Goal: Information Seeking & Learning: Learn about a topic

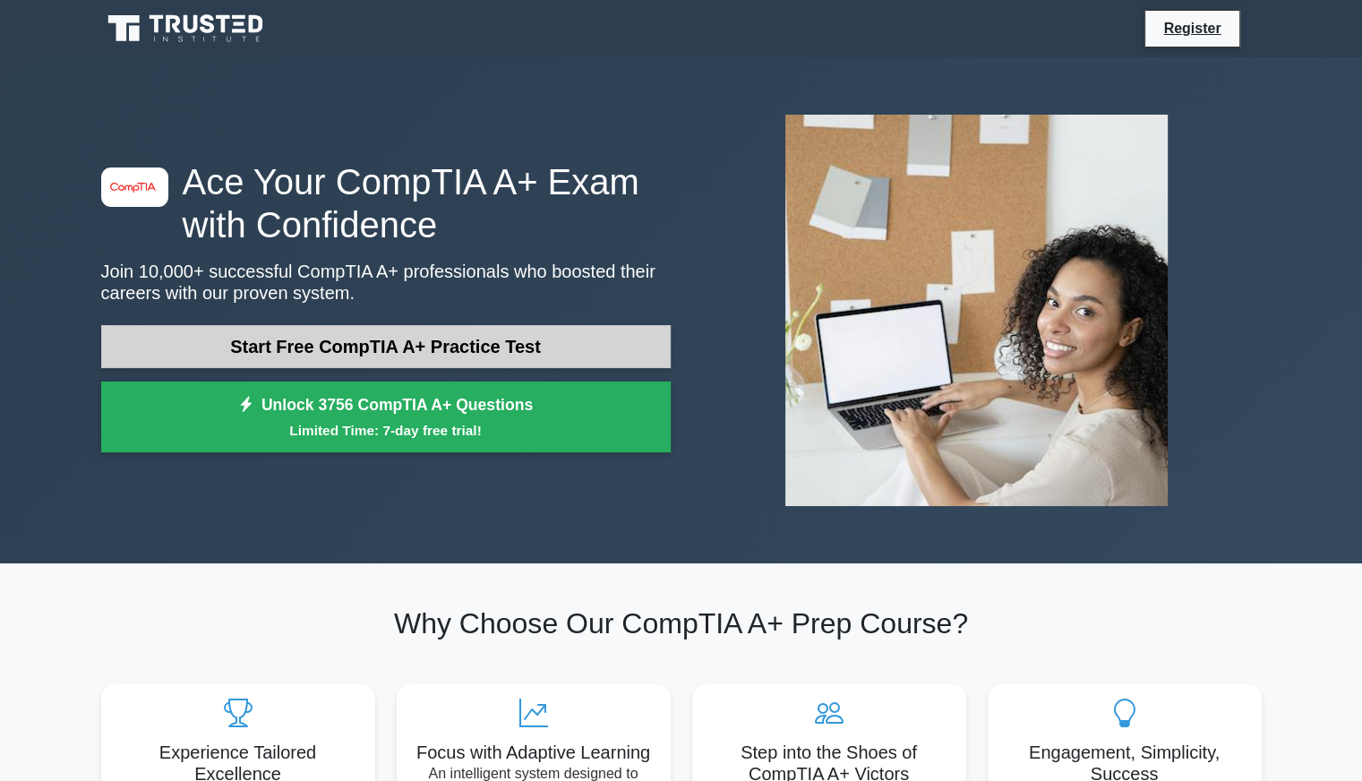
click at [424, 344] on link "Start Free CompTIA A+ Practice Test" at bounding box center [385, 346] width 569 height 43
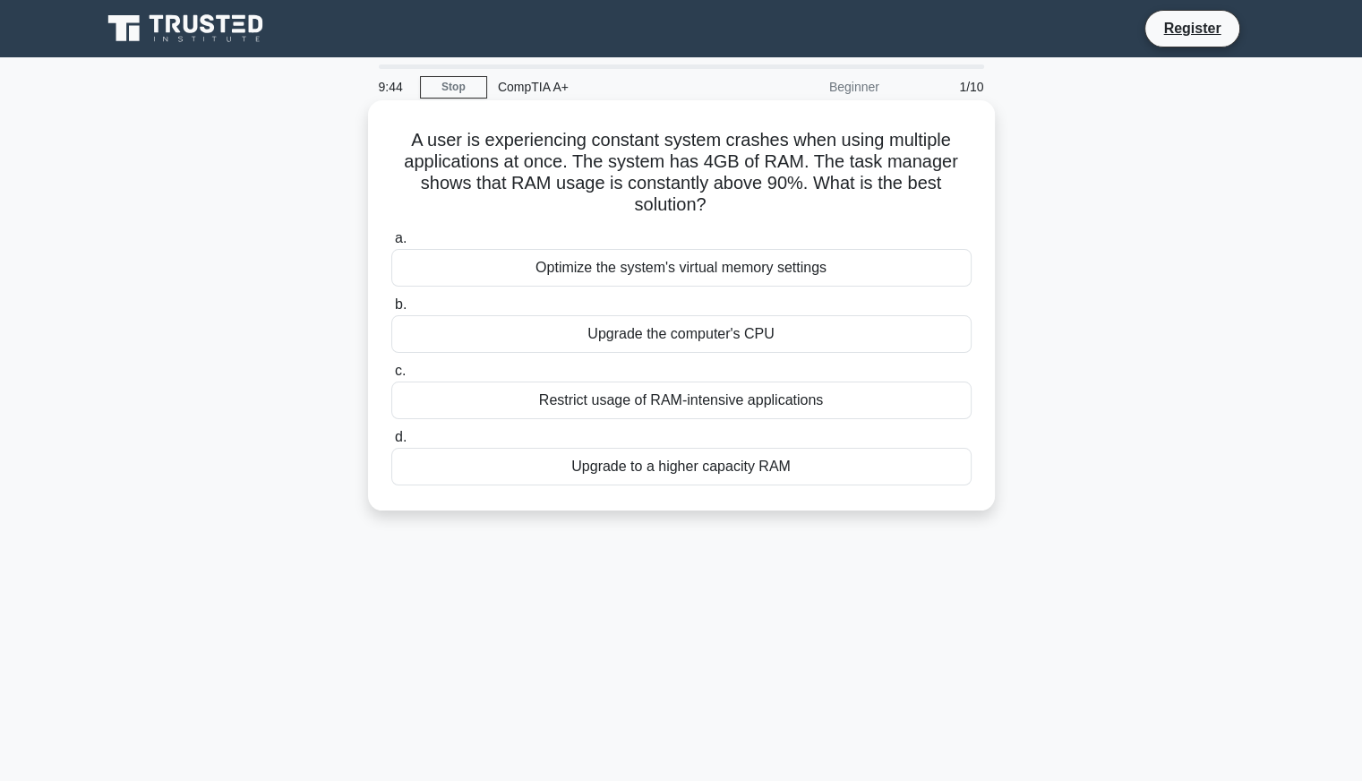
click at [706, 462] on div "Upgrade to a higher capacity RAM" at bounding box center [681, 467] width 580 height 38
click at [391, 443] on input "d. Upgrade to a higher capacity RAM" at bounding box center [391, 438] width 0 height 12
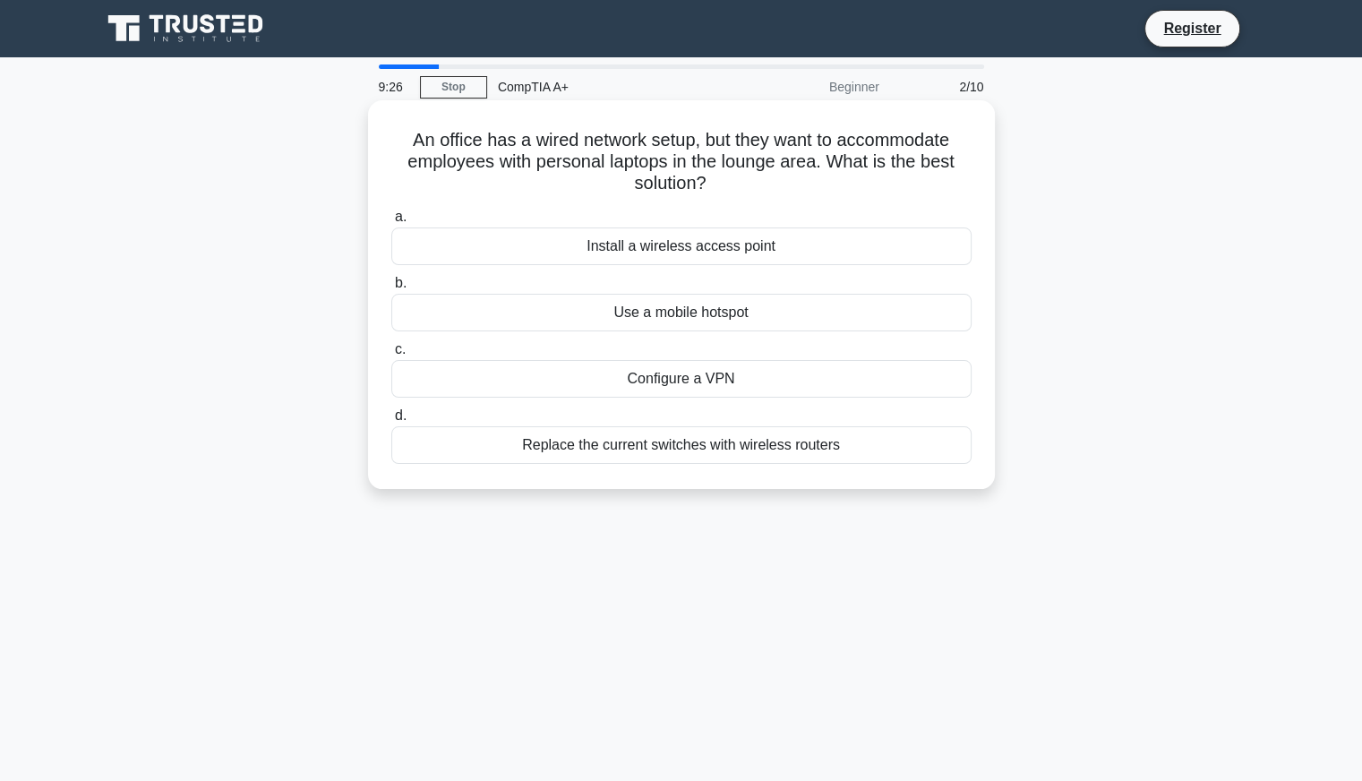
click at [681, 248] on div "Install a wireless access point" at bounding box center [681, 246] width 580 height 38
click at [391, 223] on input "a. Install a wireless access point" at bounding box center [391, 217] width 0 height 12
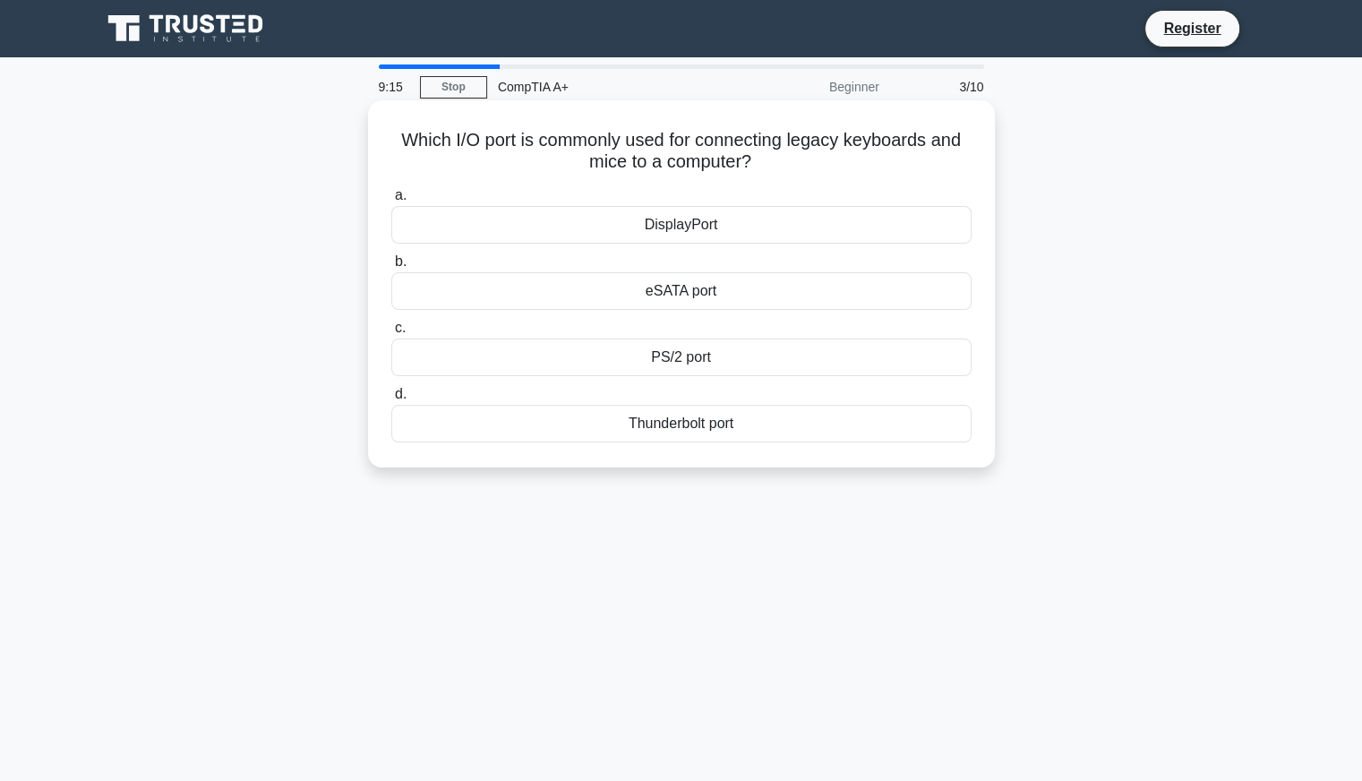
click at [699, 366] on div "PS/2 port" at bounding box center [681, 357] width 580 height 38
click at [391, 334] on input "c. PS/2 port" at bounding box center [391, 328] width 0 height 12
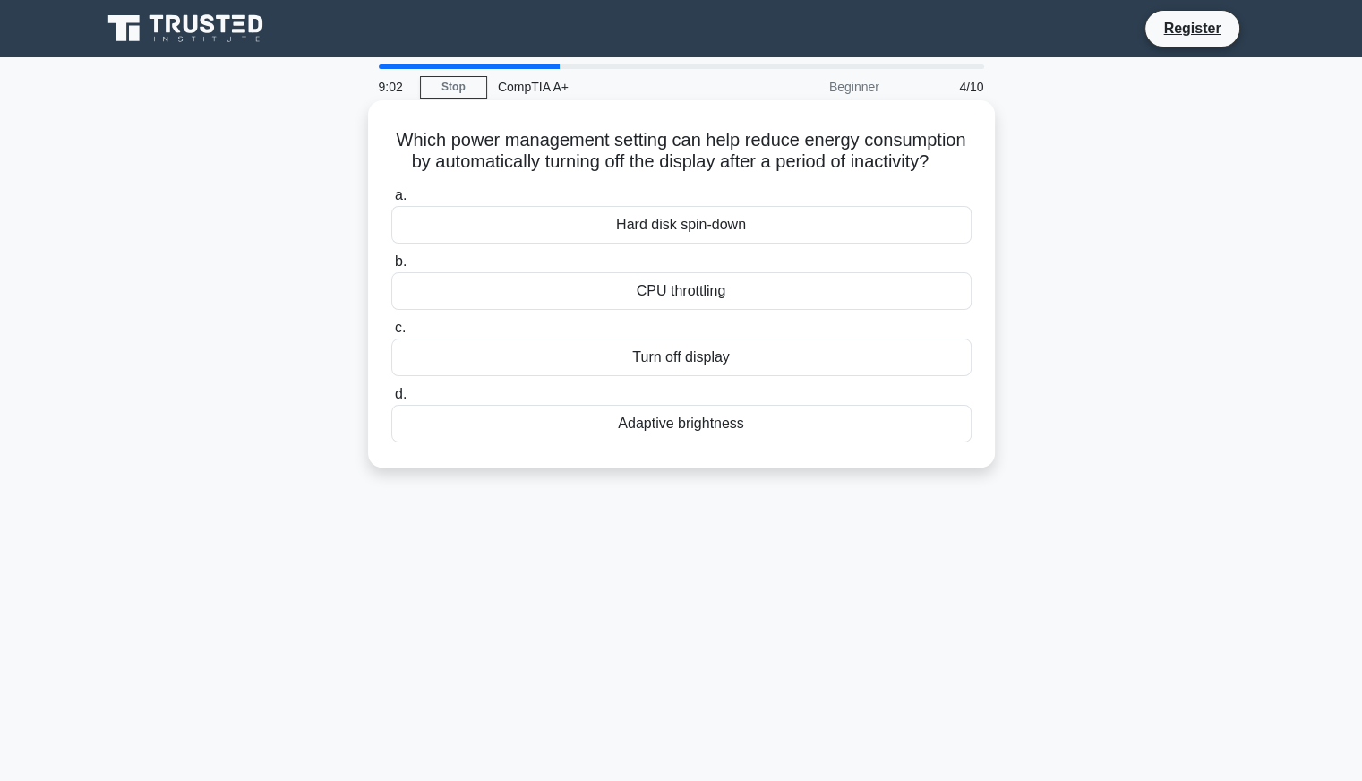
click at [677, 373] on div "Turn off display" at bounding box center [681, 357] width 580 height 38
click at [391, 334] on input "c. Turn off display" at bounding box center [391, 328] width 0 height 12
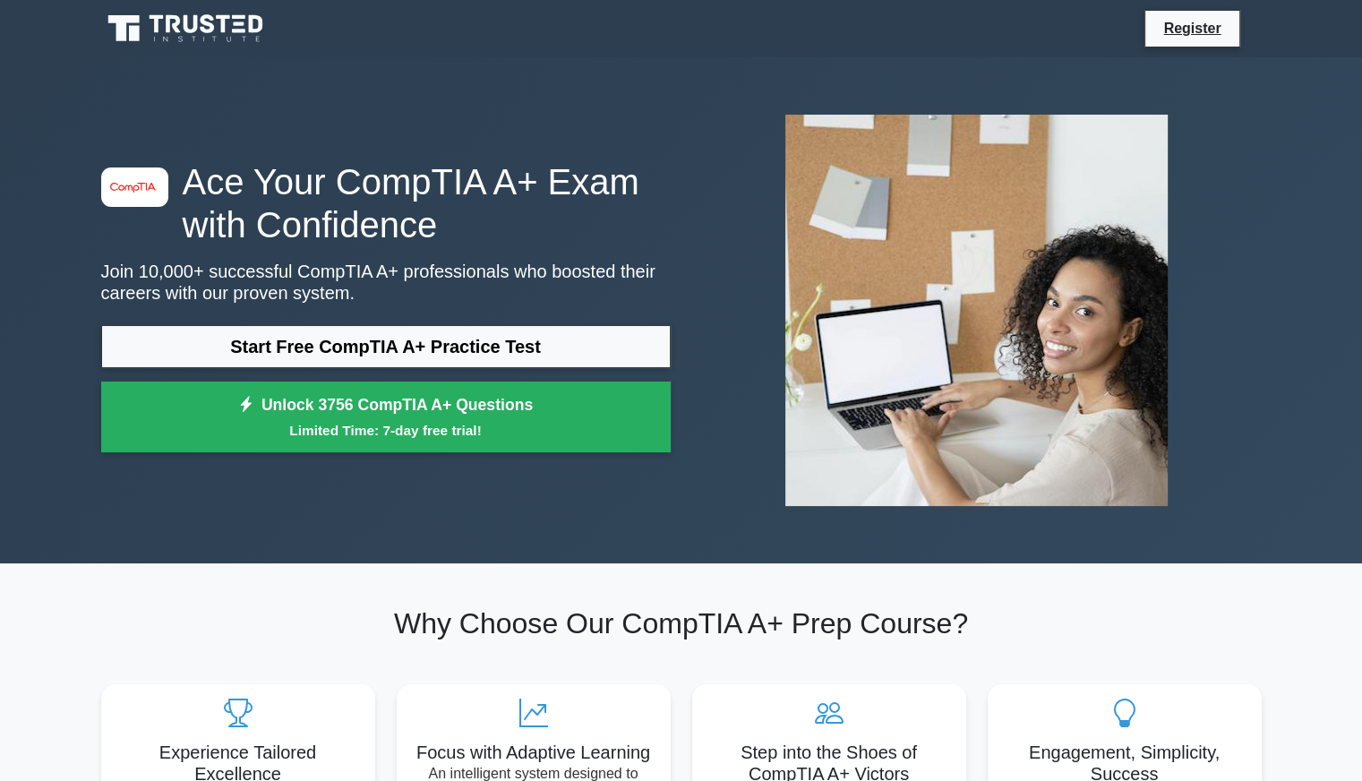
drag, startPoint x: 0, startPoint y: 0, endPoint x: 415, endPoint y: 118, distance: 431.9
click at [415, 118] on div "image/svg+xml Ace Your CompTIA A+ Exam with Confidence Join 10,000+ successful …" at bounding box center [681, 310] width 1182 height 420
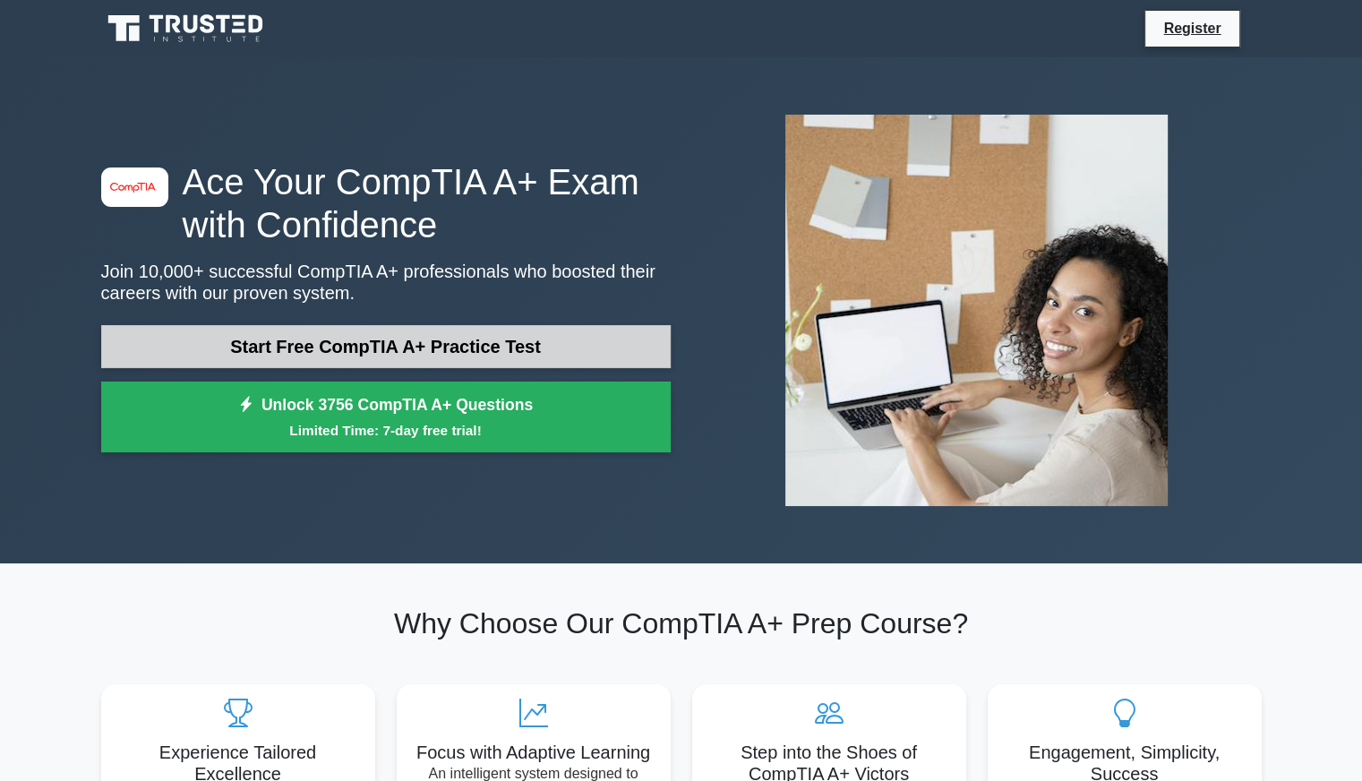
click at [377, 346] on link "Start Free CompTIA A+ Practice Test" at bounding box center [385, 346] width 569 height 43
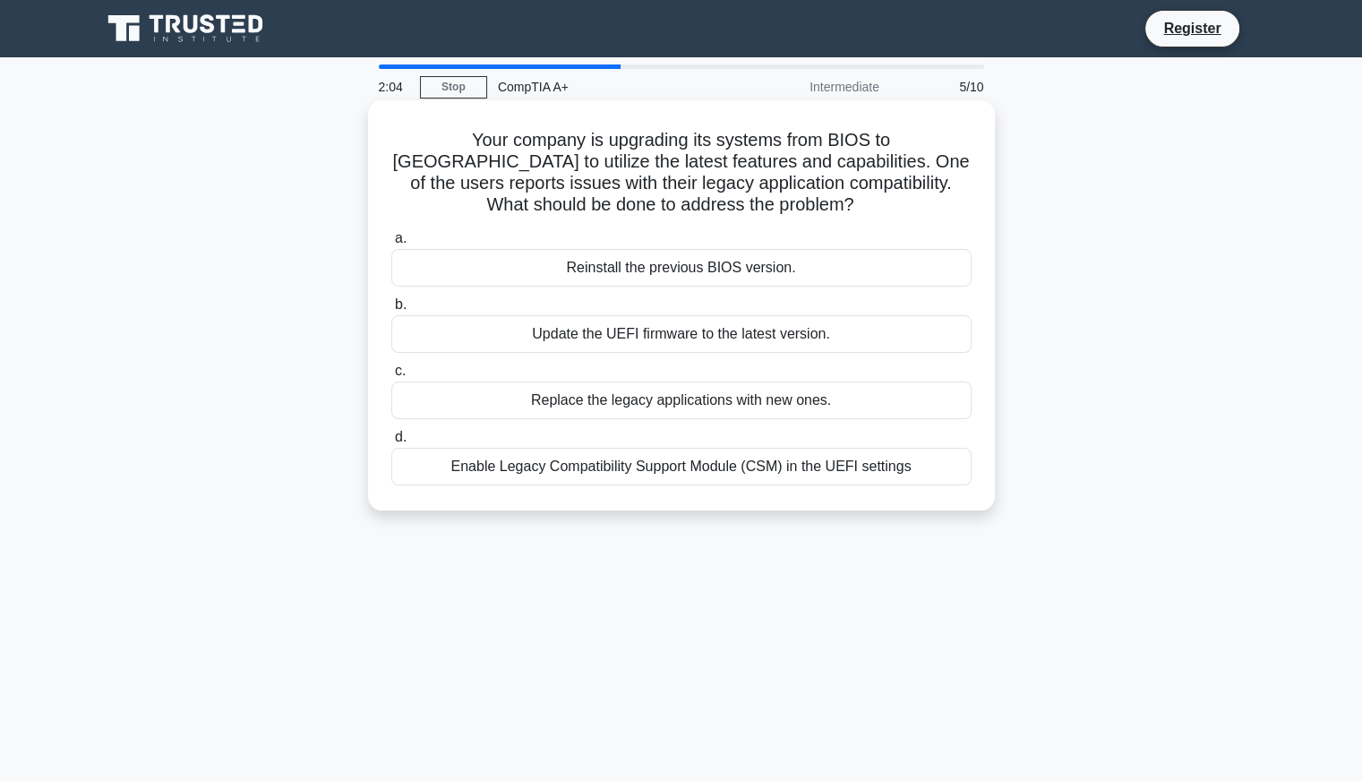
click at [749, 473] on div "Enable Legacy Compatibility Support Module (CSM) in the UEFI settings" at bounding box center [681, 467] width 580 height 38
click at [391, 443] on input "d. Enable Legacy Compatibility Support Module (CSM) in the UEFI settings" at bounding box center [391, 438] width 0 height 12
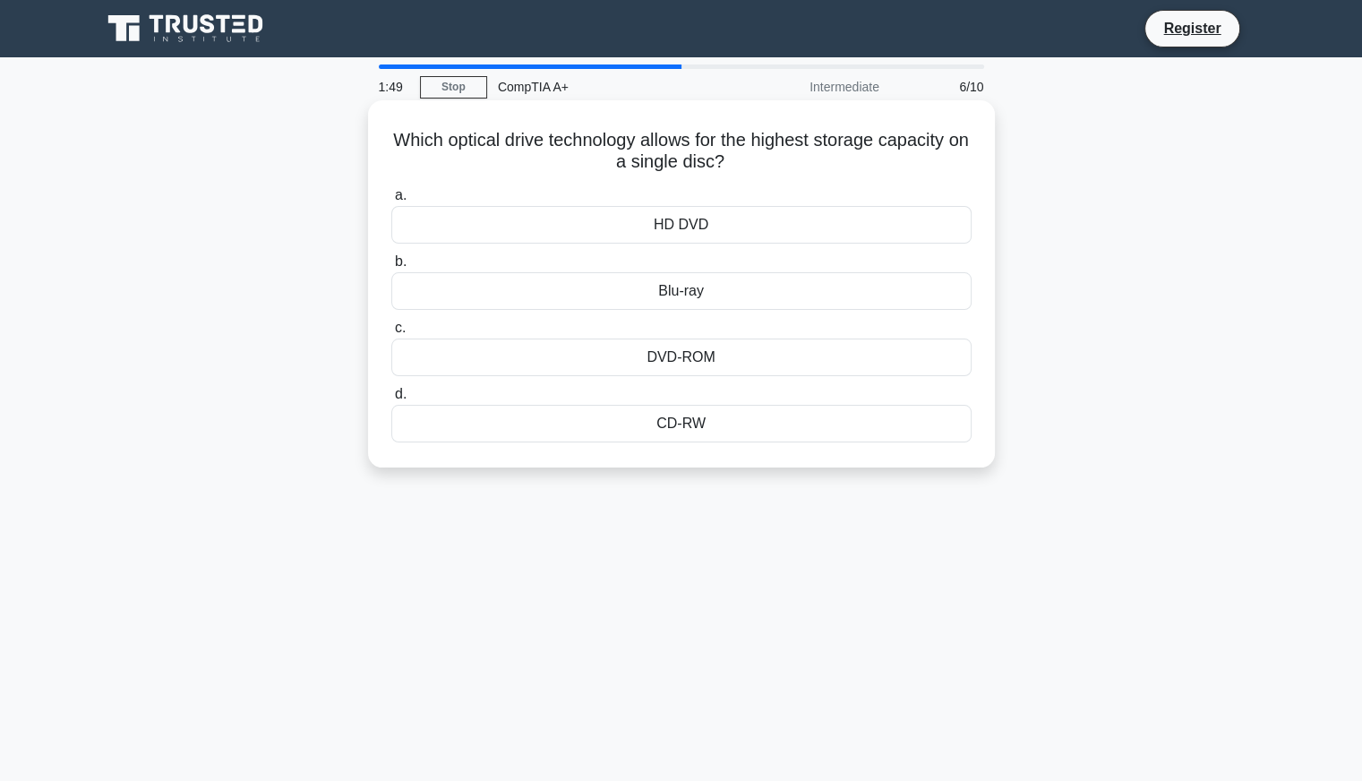
click at [702, 290] on div "Blu-ray" at bounding box center [681, 291] width 580 height 38
click at [391, 268] on input "b. Blu-ray" at bounding box center [391, 262] width 0 height 12
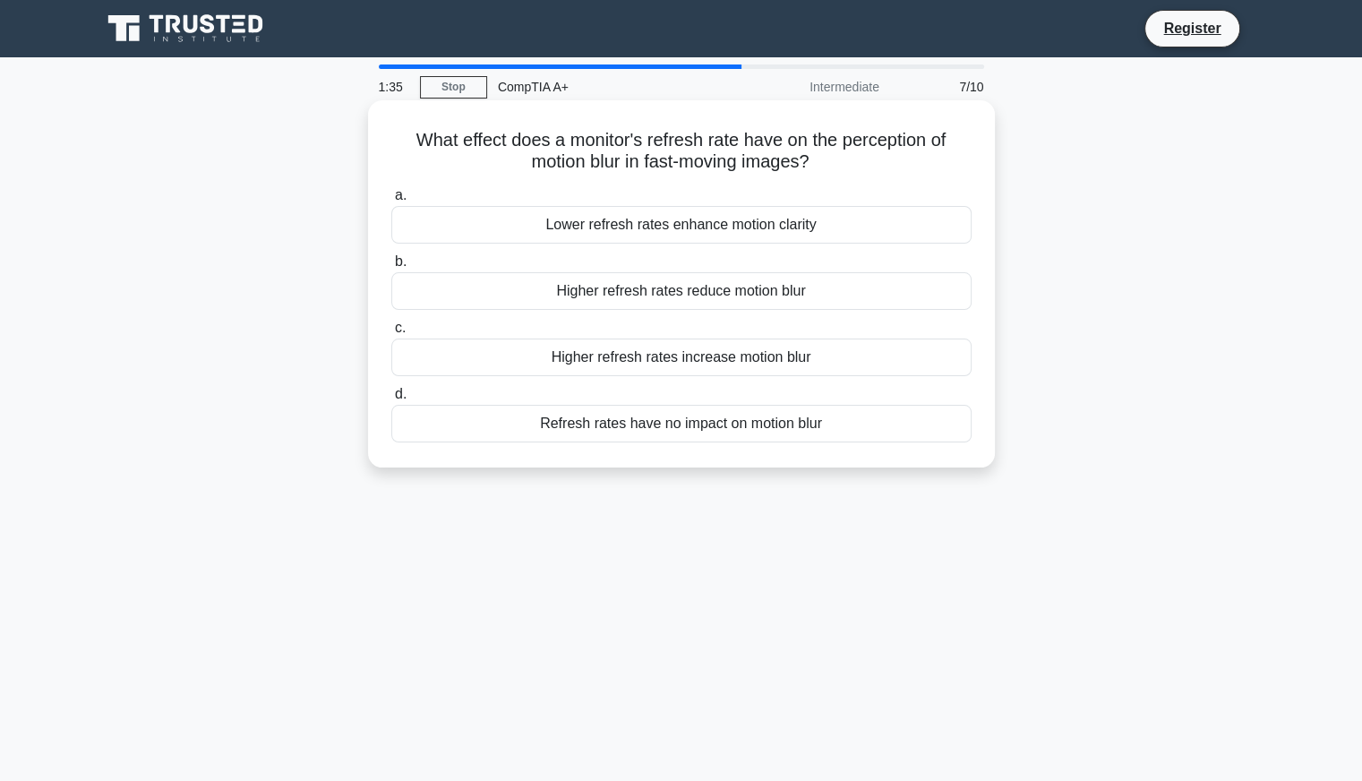
click at [691, 291] on div "Higher refresh rates reduce motion blur" at bounding box center [681, 291] width 580 height 38
click at [391, 268] on input "b. Higher refresh rates reduce motion blur" at bounding box center [391, 262] width 0 height 12
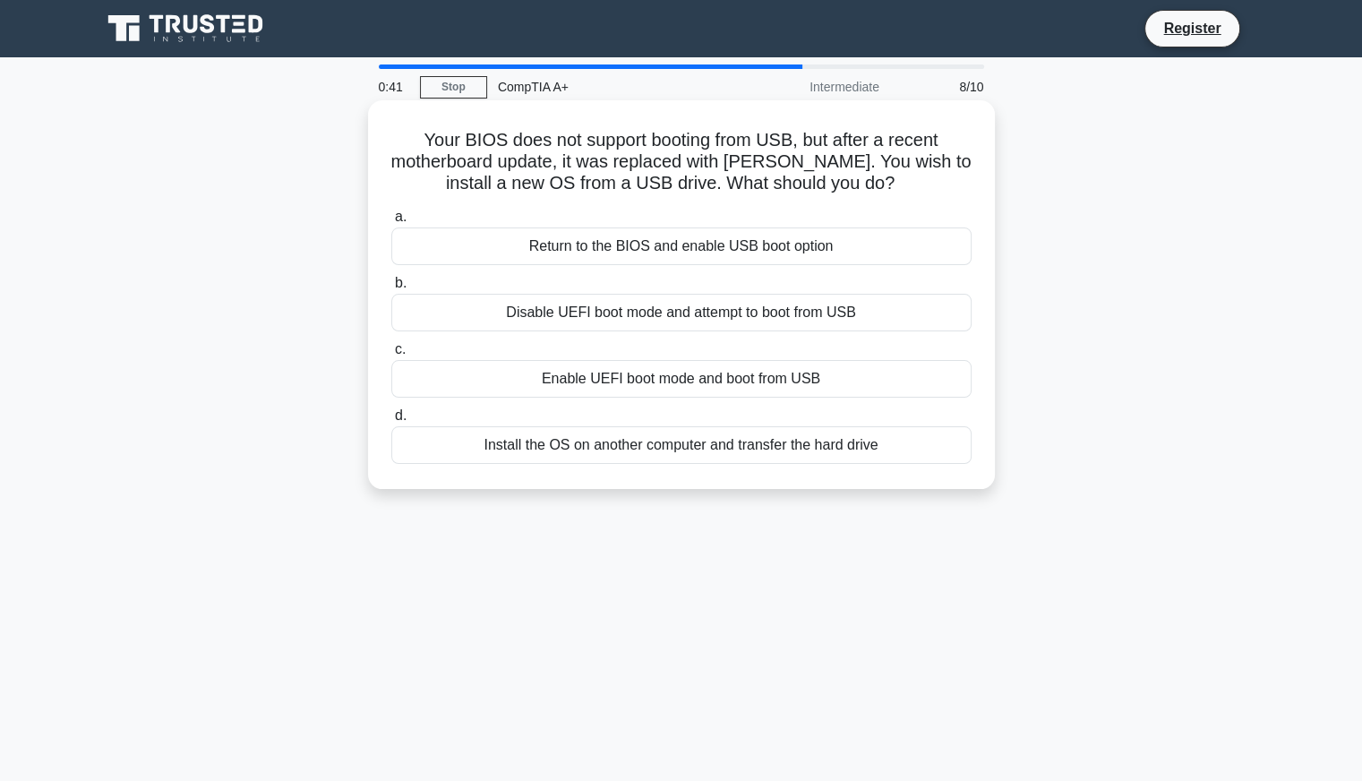
click at [739, 318] on div "Disable UEFI boot mode and attempt to boot from USB" at bounding box center [681, 313] width 580 height 38
click at [391, 289] on input "b. Disable UEFI boot mode and attempt to boot from USB" at bounding box center [391, 284] width 0 height 12
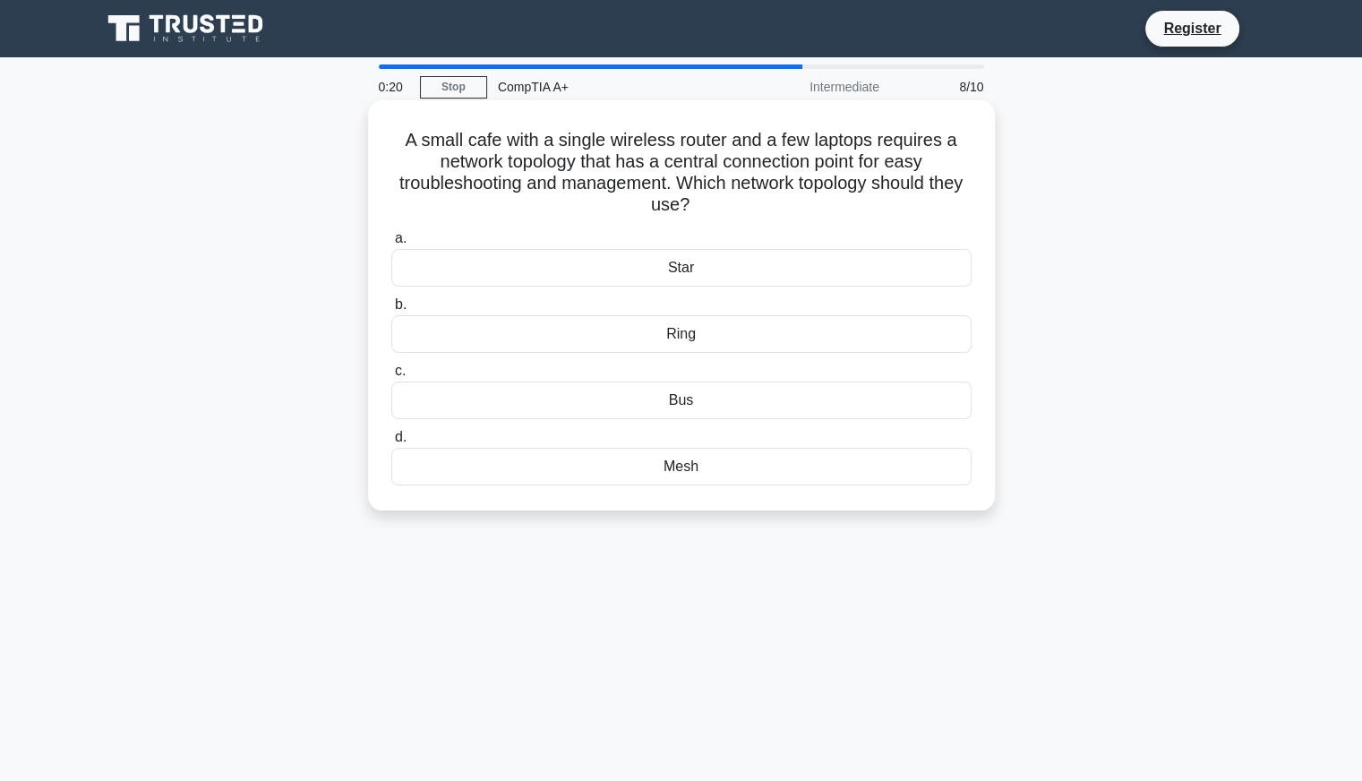
click at [673, 277] on div "Star" at bounding box center [681, 268] width 580 height 38
click at [391, 244] on input "a. Star" at bounding box center [391, 239] width 0 height 12
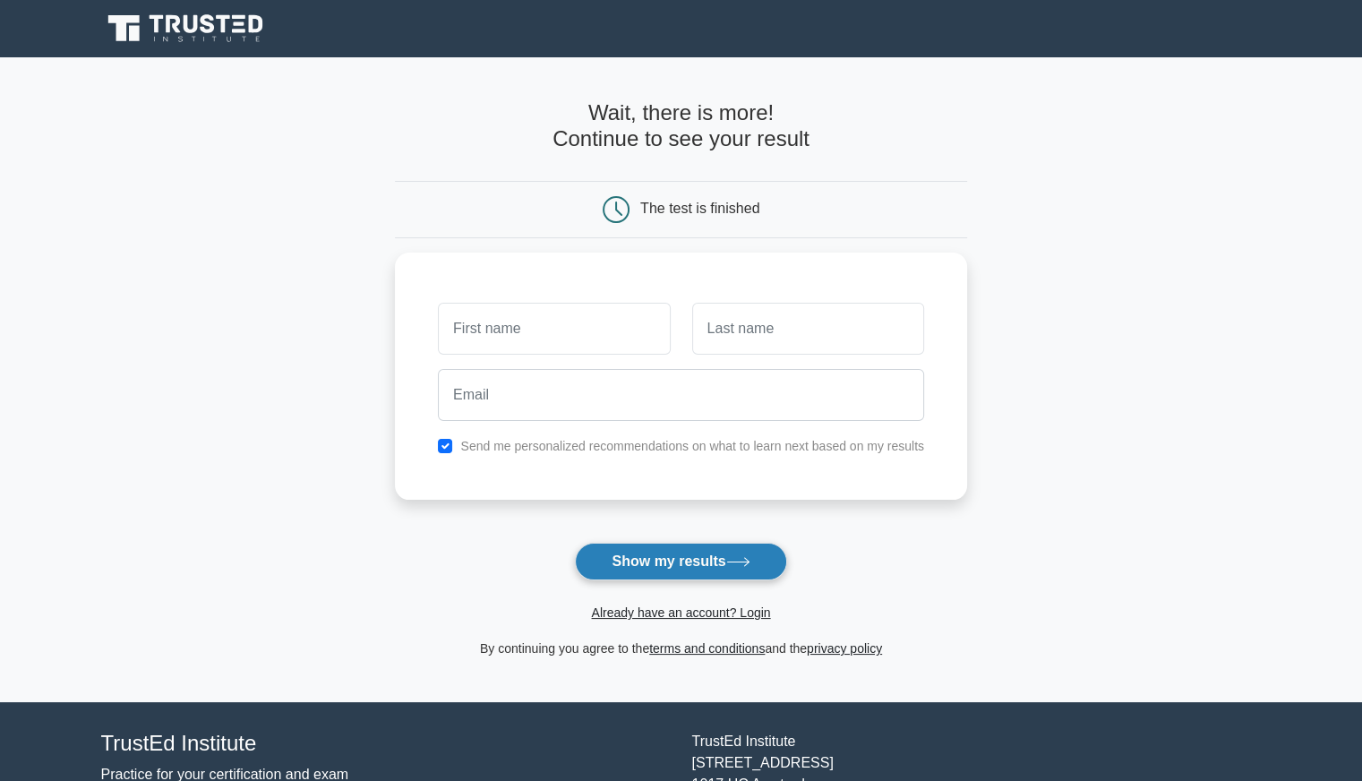
click at [622, 557] on button "Show my results" at bounding box center [680, 562] width 211 height 38
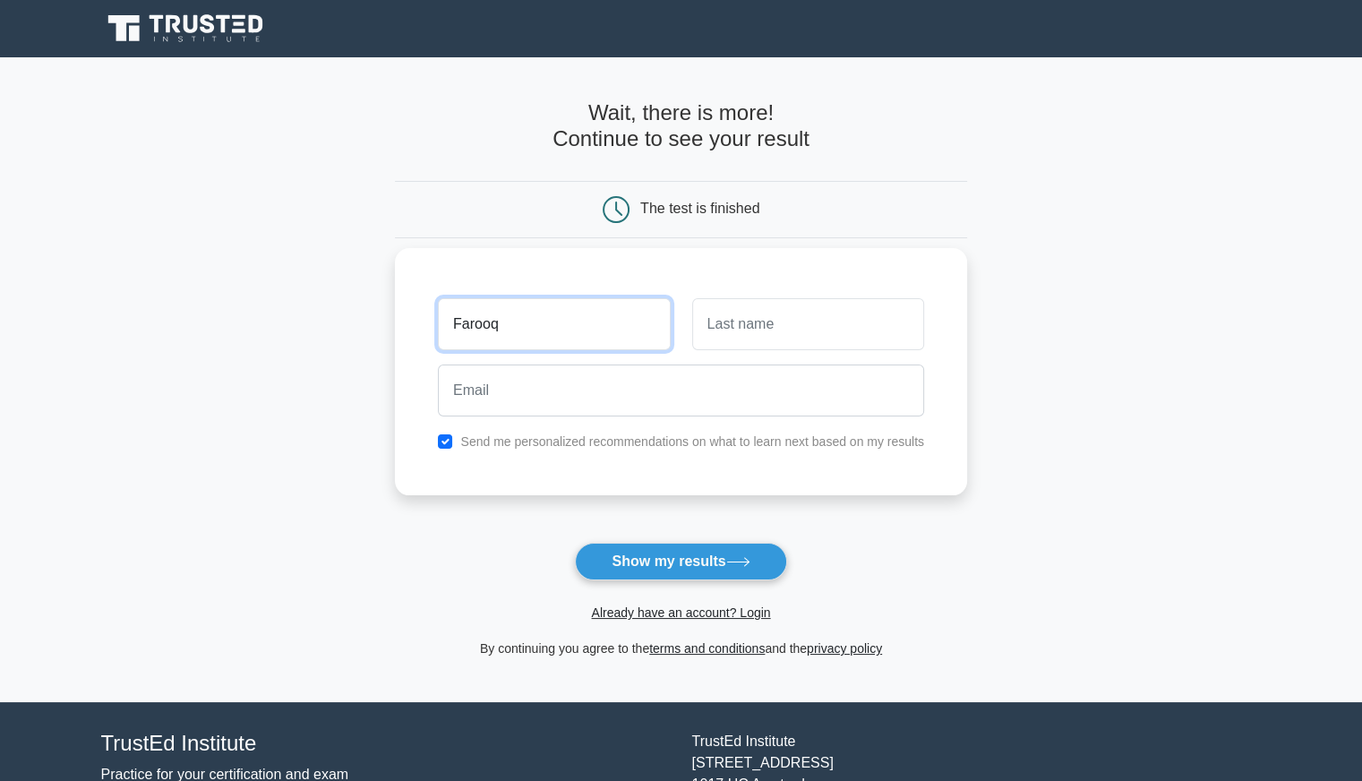
type input "Farooq"
type input "Sattar"
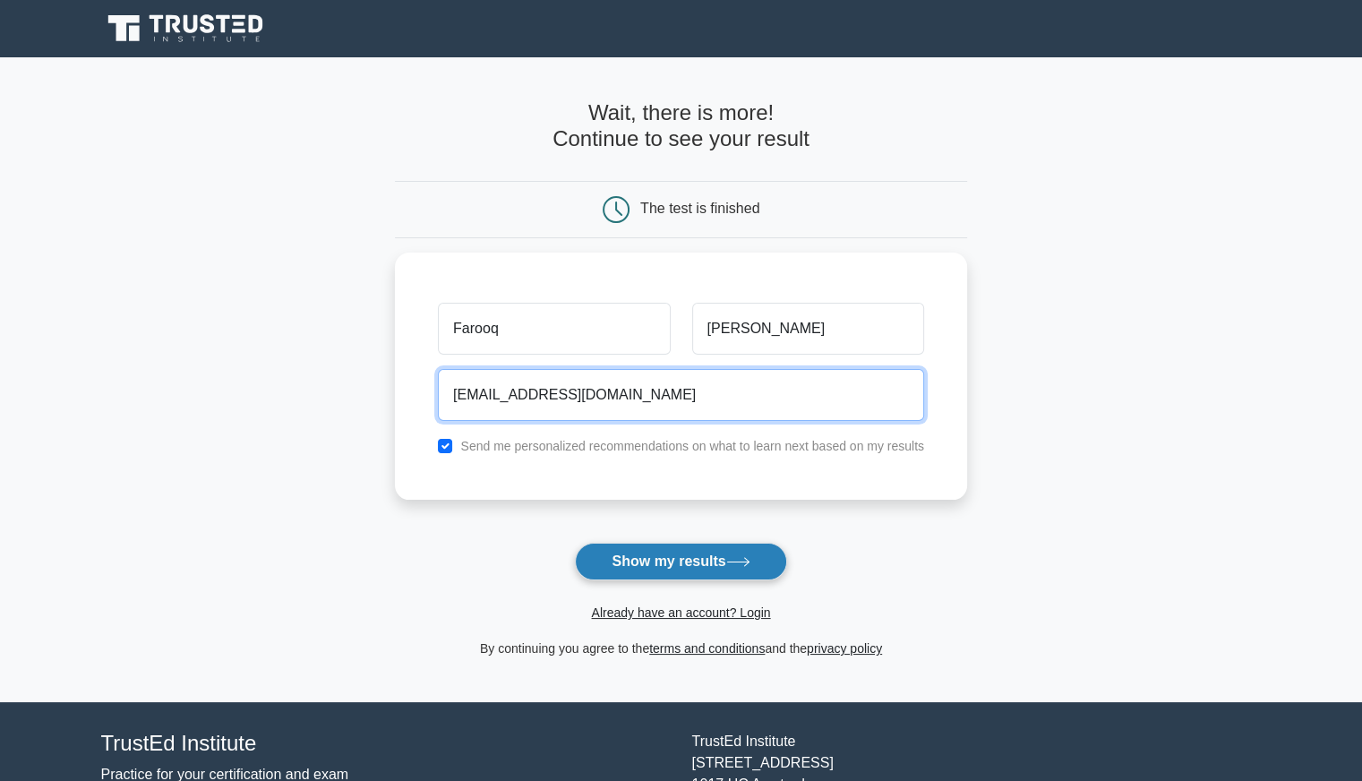
type input "donblackman@gmail.com"
click at [640, 562] on button "Show my results" at bounding box center [680, 562] width 211 height 38
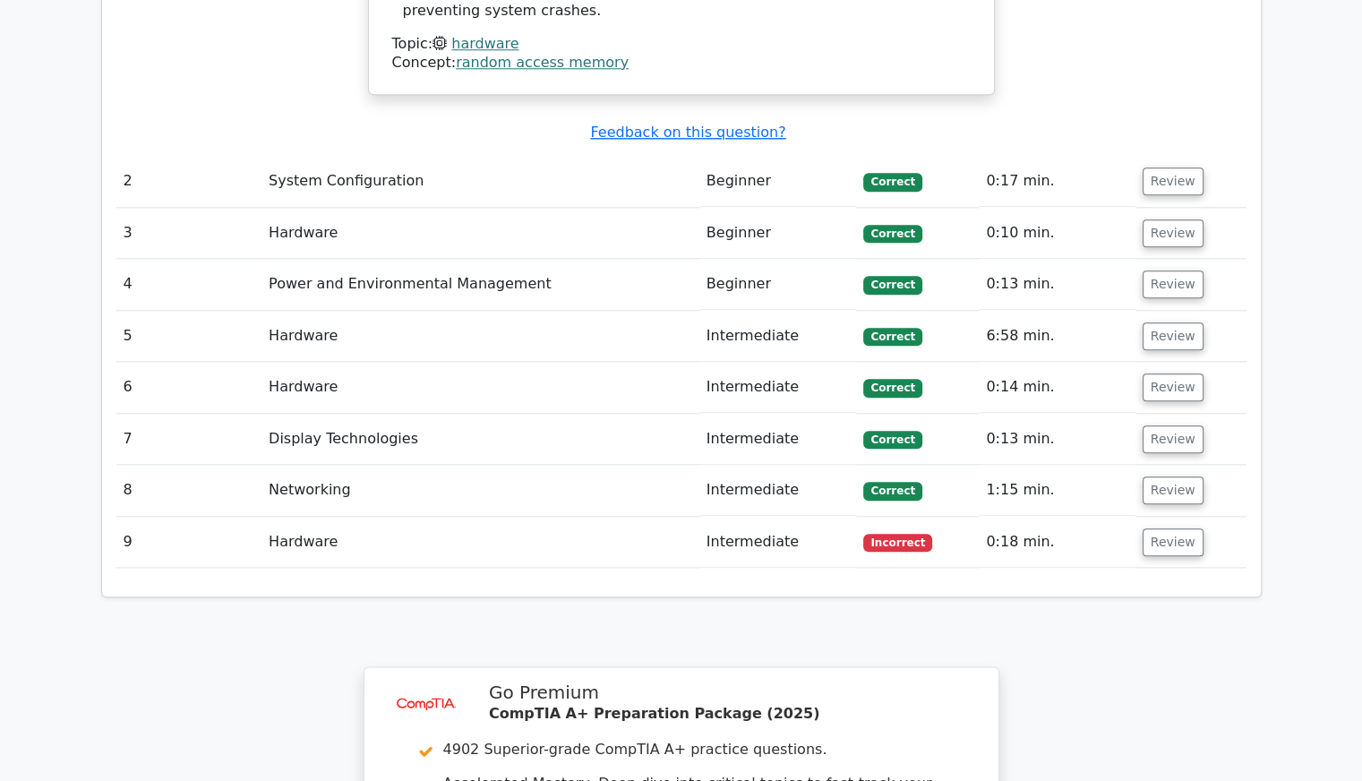
scroll to position [1930, 0]
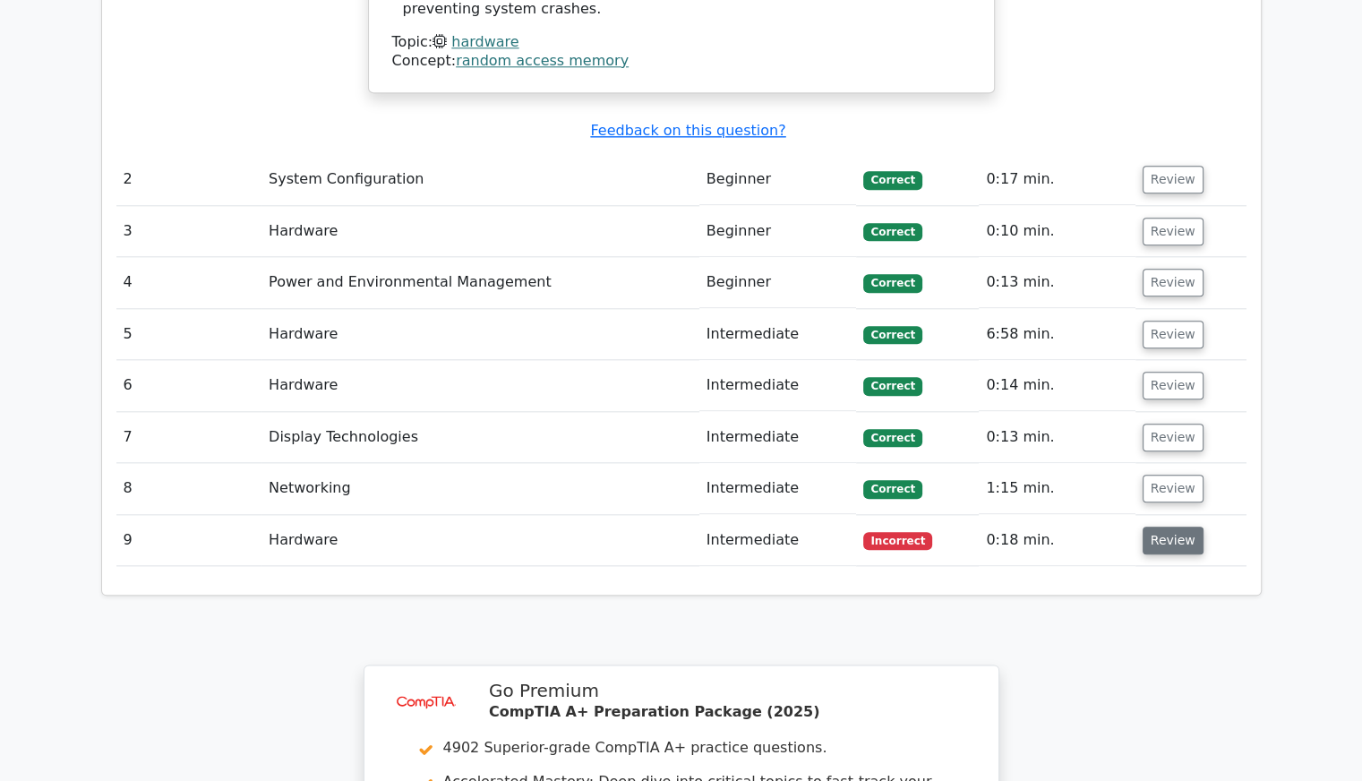
click at [1167, 526] on button "Review" at bounding box center [1172, 540] width 61 height 28
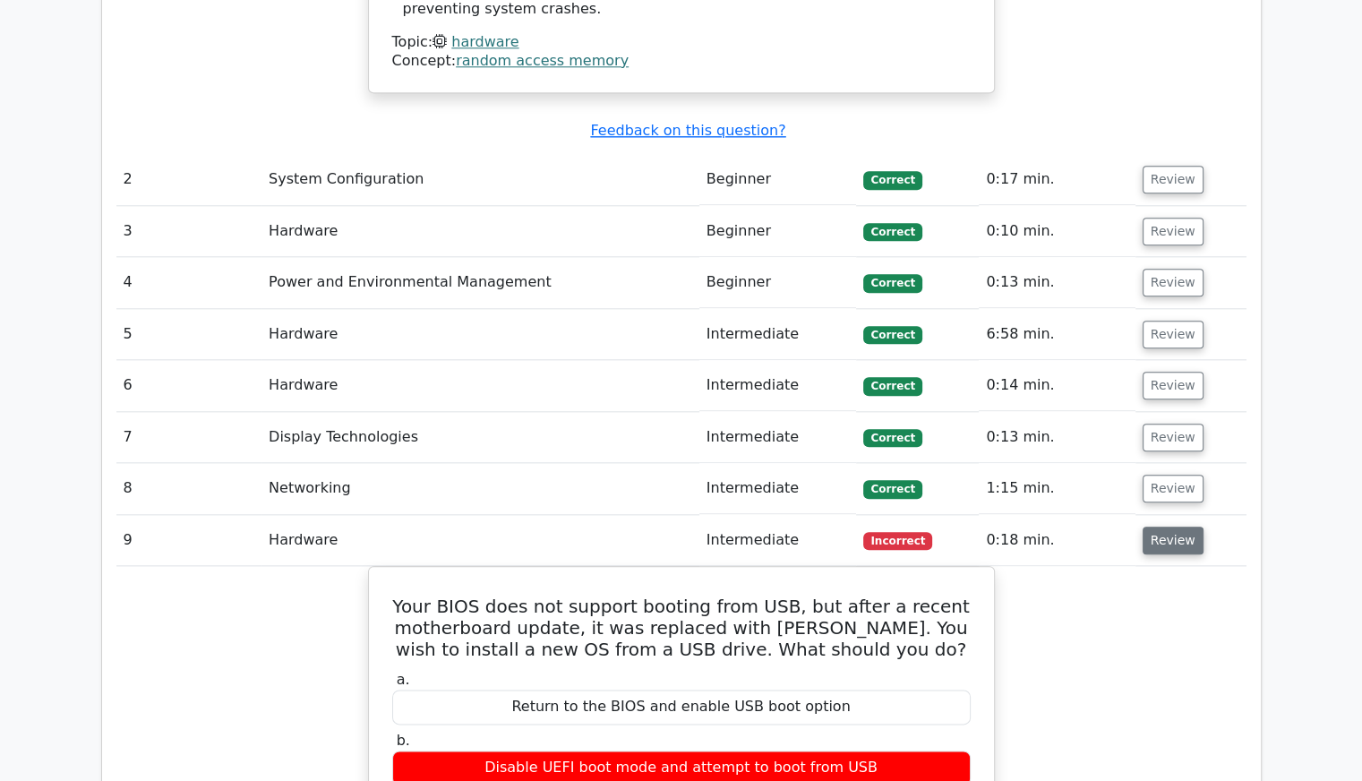
click at [1168, 526] on button "Review" at bounding box center [1172, 540] width 61 height 28
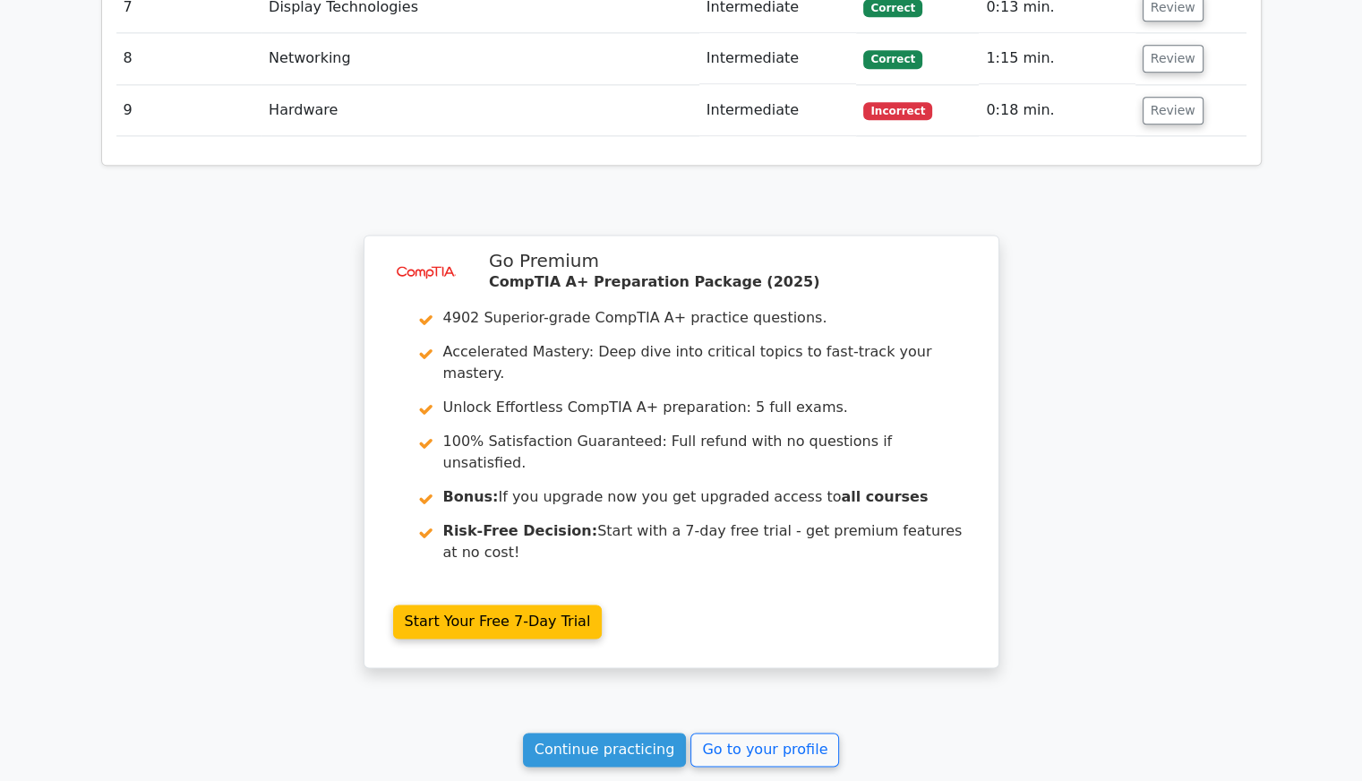
scroll to position [2449, 0]
